Goal: Task Accomplishment & Management: Use online tool/utility

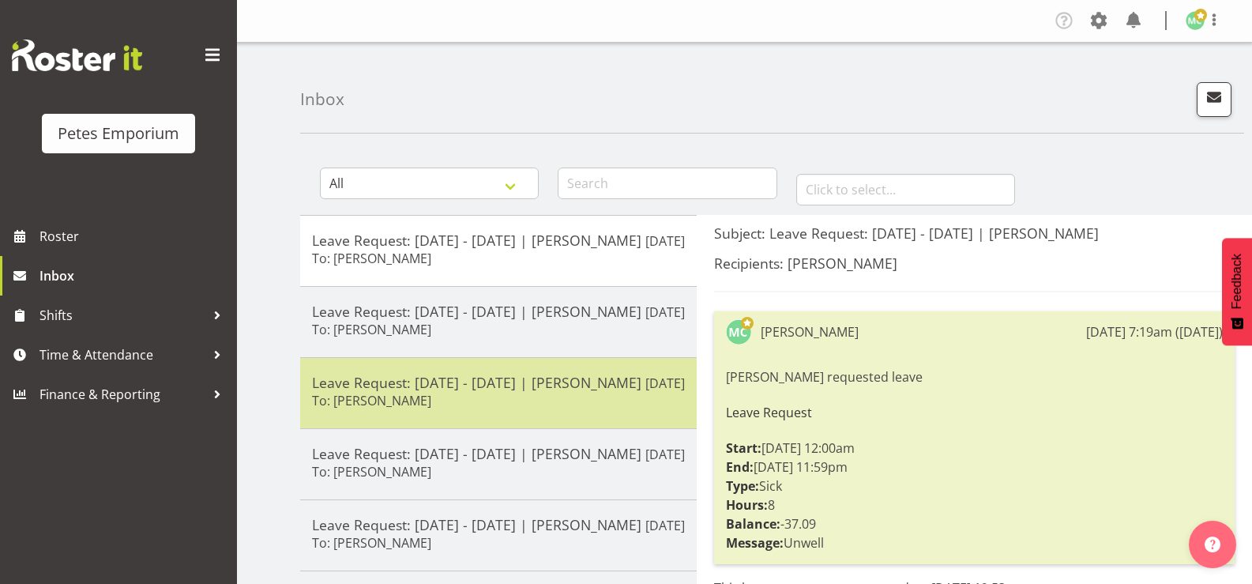
click at [350, 391] on h5 "Leave Request: [DATE] - [DATE] | [PERSON_NAME]" at bounding box center [498, 382] width 373 height 17
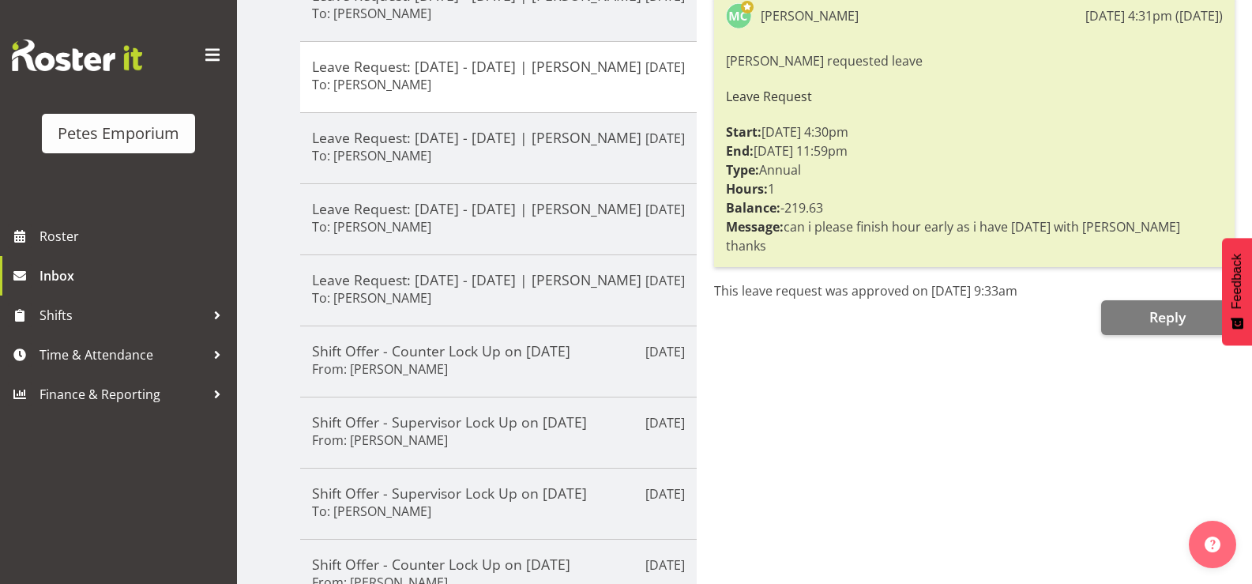
scroll to position [237, 0]
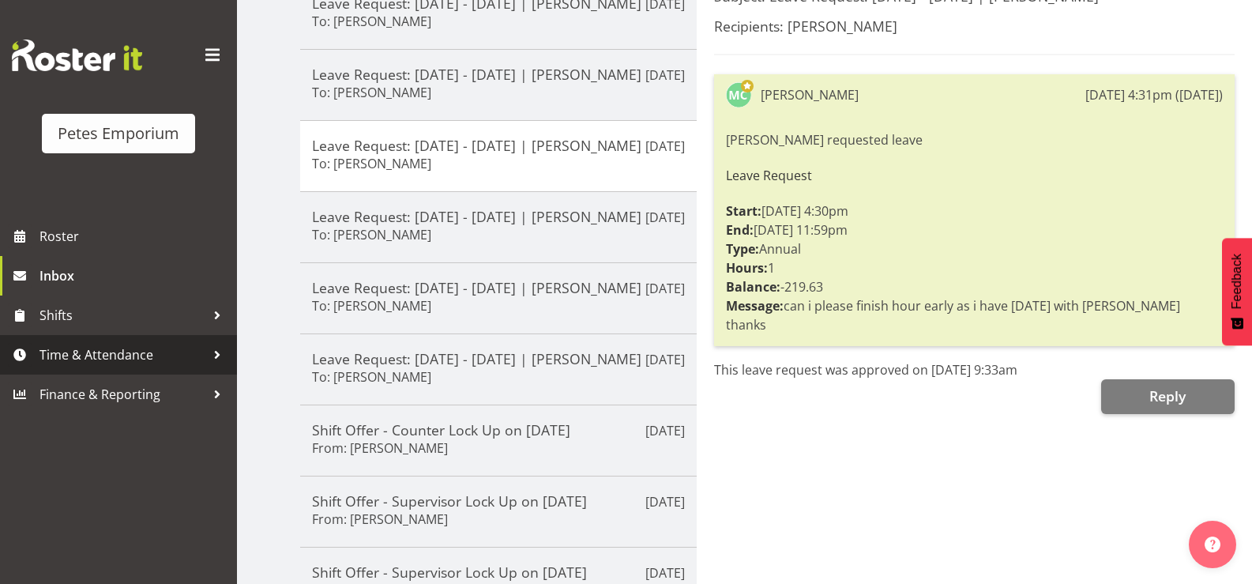
click at [97, 360] on span "Time & Attendance" at bounding box center [123, 355] width 166 height 24
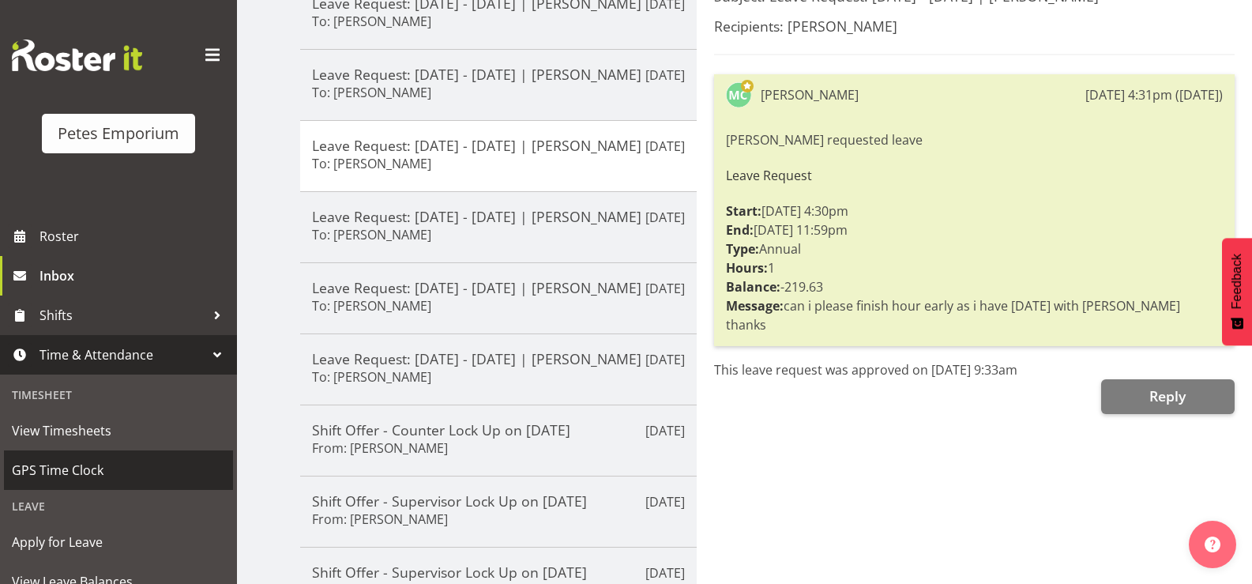
click at [107, 467] on span "GPS Time Clock" at bounding box center [118, 470] width 213 height 24
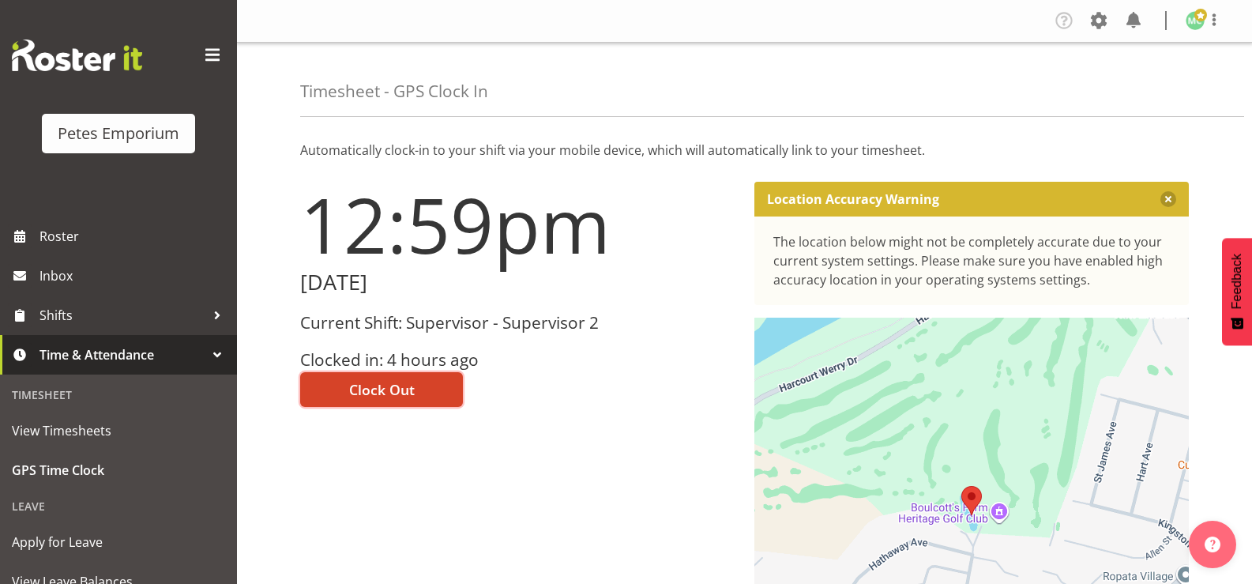
click at [453, 398] on button "Clock Out" at bounding box center [381, 389] width 163 height 35
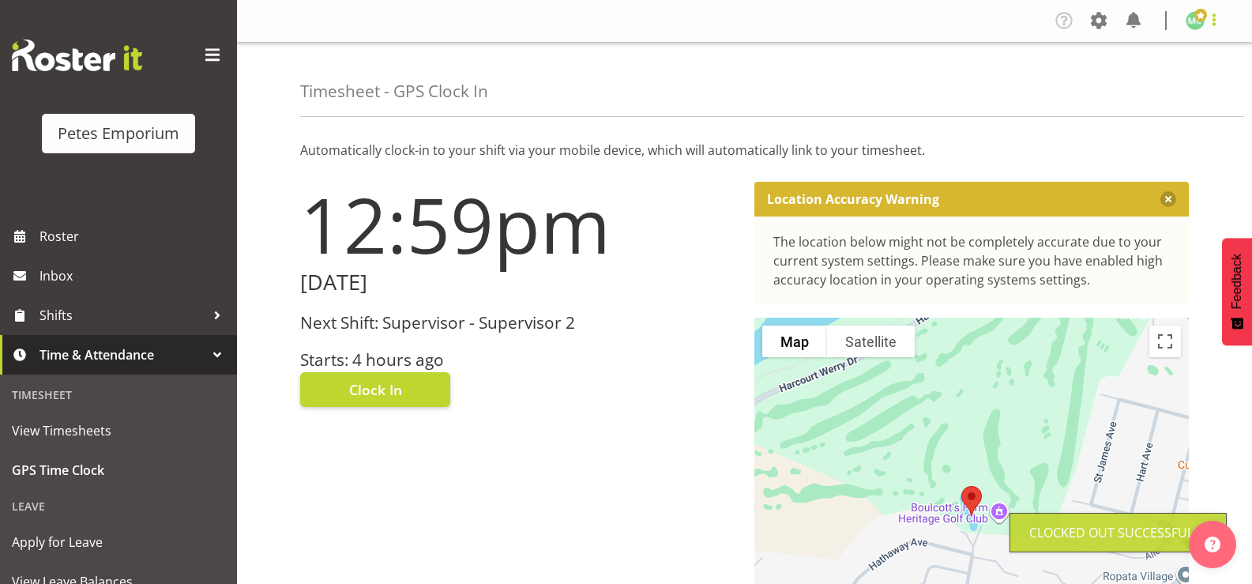
click at [1217, 17] on span at bounding box center [1214, 19] width 19 height 19
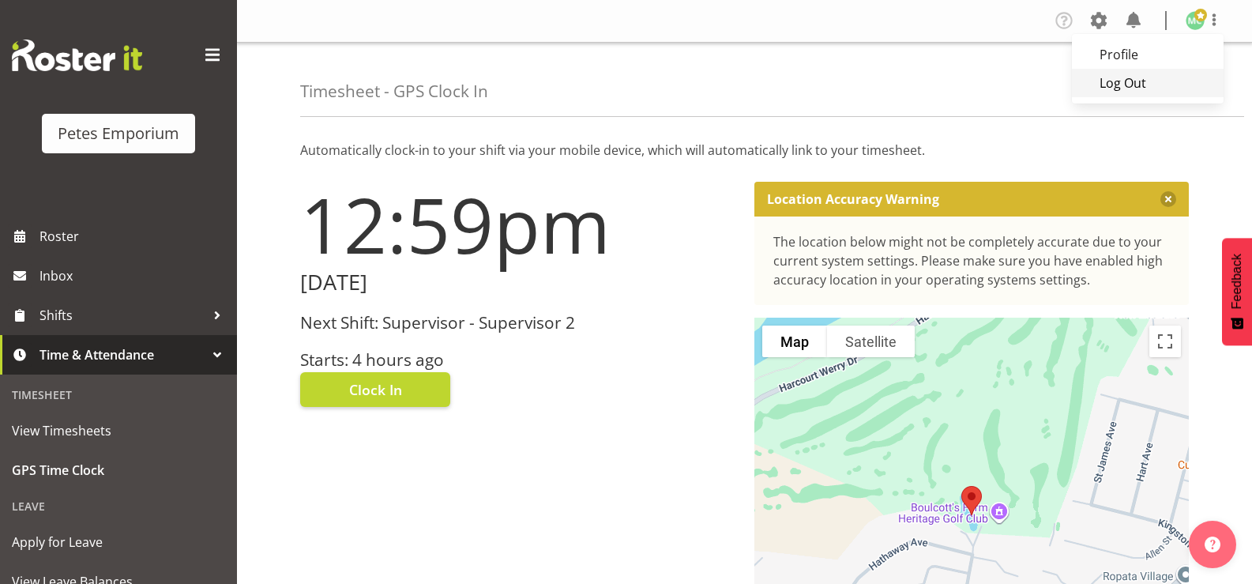
click at [1173, 77] on link "Log Out" at bounding box center [1148, 83] width 152 height 28
